Goal: Check status: Check status

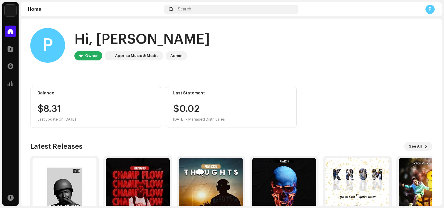
click at [145, 187] on img at bounding box center [138, 190] width 64 height 64
click at [132, 182] on img at bounding box center [138, 190] width 64 height 64
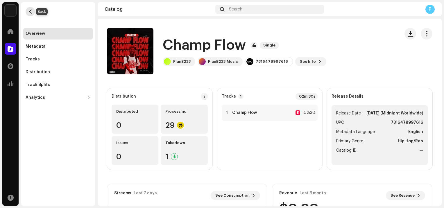
click at [32, 13] on span "button" at bounding box center [30, 11] width 4 height 5
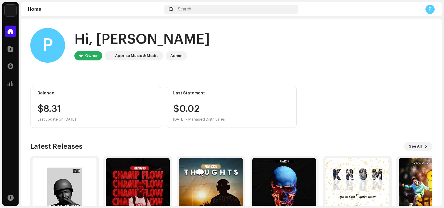
scroll to position [43, 0]
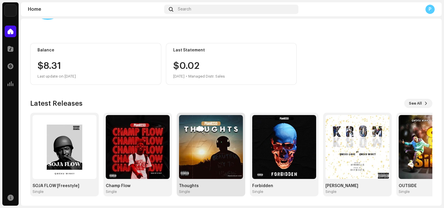
click at [225, 154] on img at bounding box center [211, 147] width 64 height 64
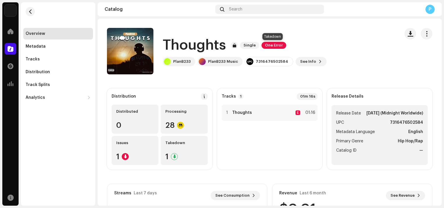
click at [274, 46] on span "One Error" at bounding box center [274, 45] width 25 height 7
drag, startPoint x: 349, startPoint y: 45, endPoint x: 355, endPoint y: 47, distance: 5.9
click at [355, 47] on div "Takedown Errors We found the errors below when inspecting your release. IMPORTA…" at bounding box center [222, 104] width 444 height 208
click at [30, 12] on span "button" at bounding box center [30, 11] width 4 height 5
